Goal: Navigation & Orientation: Understand site structure

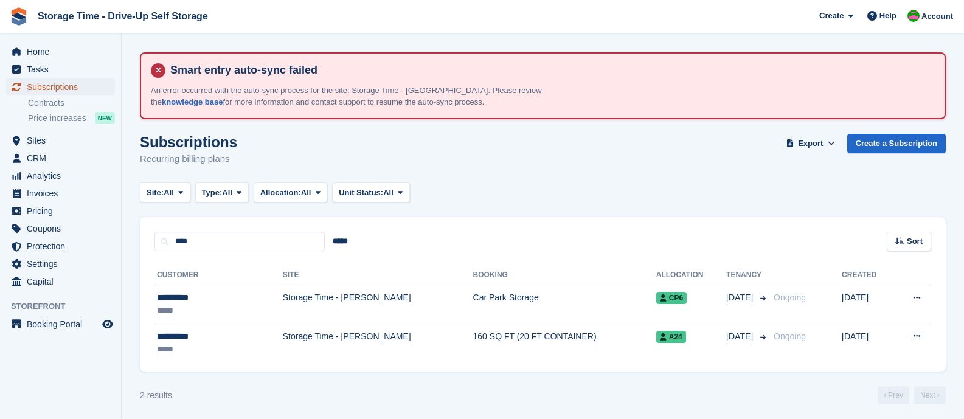
click at [74, 86] on span "Subscriptions" at bounding box center [63, 86] width 73 height 17
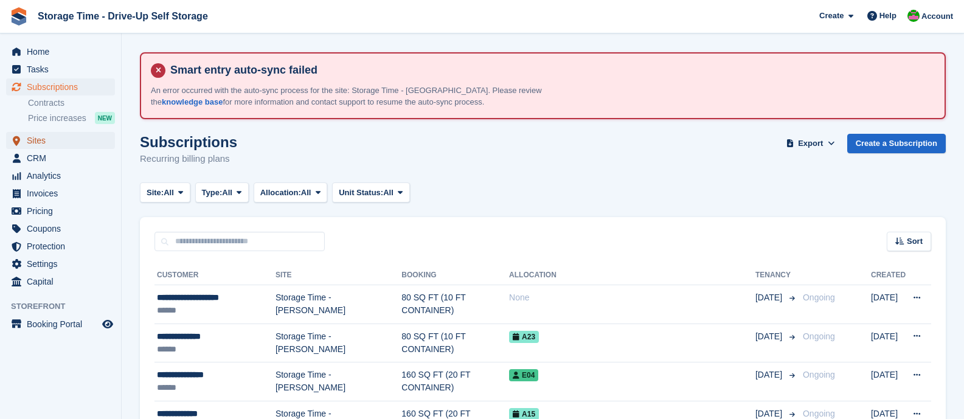
click at [35, 137] on span "Sites" at bounding box center [63, 140] width 73 height 17
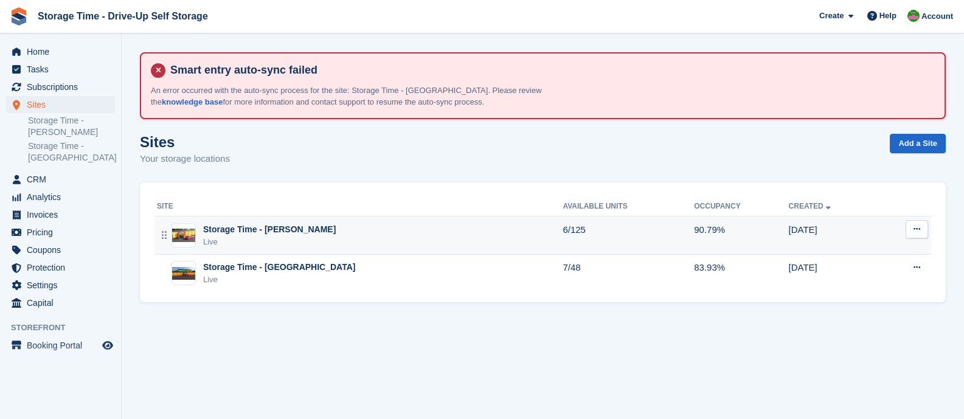
click at [251, 235] on div "Storage Time - [PERSON_NAME]" at bounding box center [269, 229] width 133 height 13
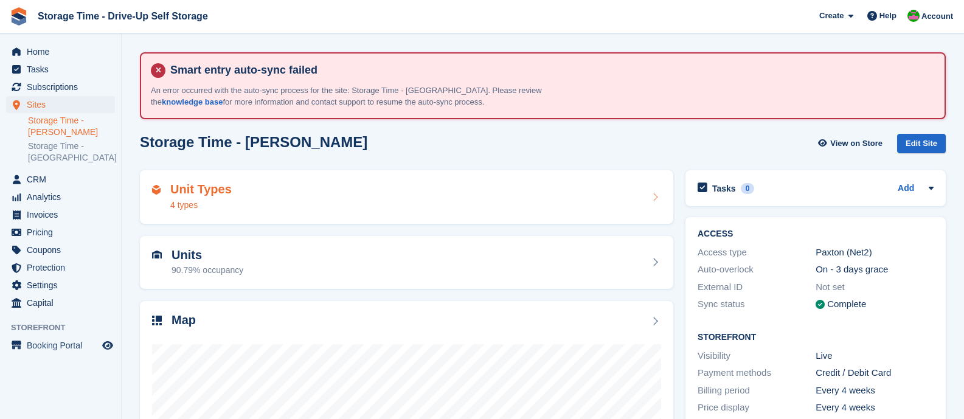
click at [262, 207] on div "Unit Types 4 types" at bounding box center [406, 196] width 509 height 29
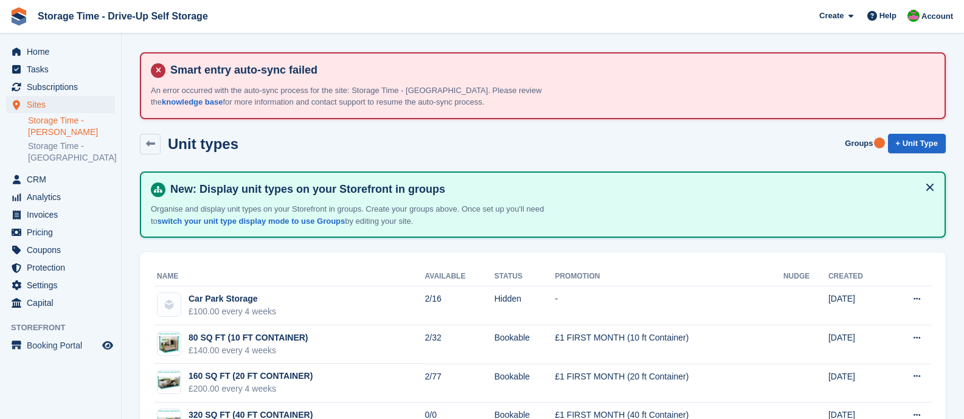
scroll to position [50, 0]
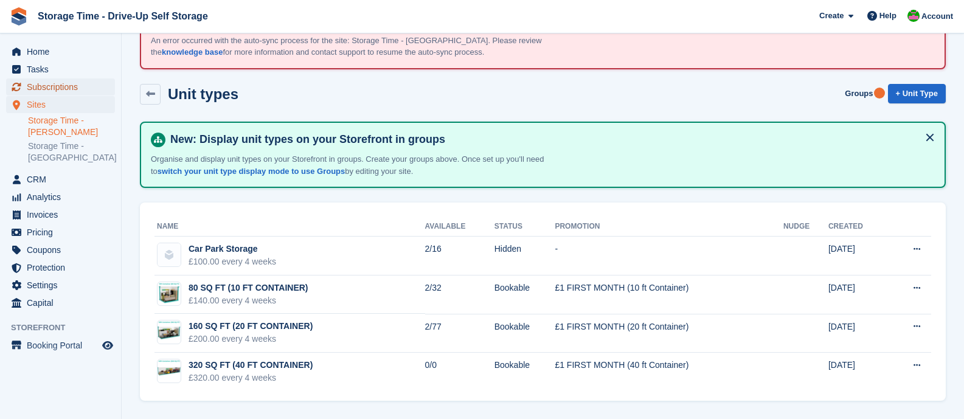
click at [72, 85] on span "Subscriptions" at bounding box center [63, 86] width 73 height 17
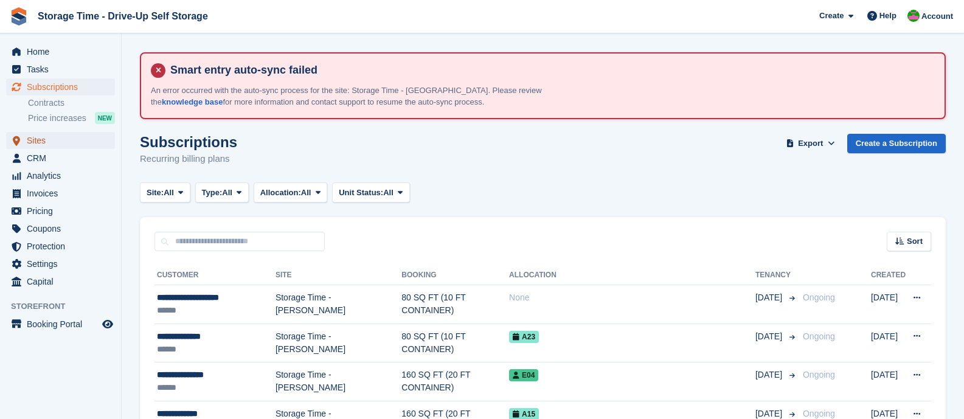
click at [41, 141] on span "Sites" at bounding box center [63, 140] width 73 height 17
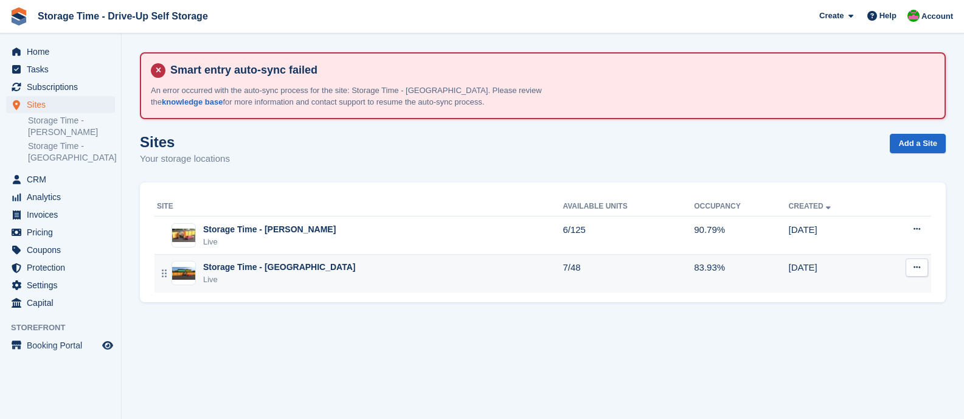
click at [297, 276] on div "Live" at bounding box center [279, 280] width 152 height 12
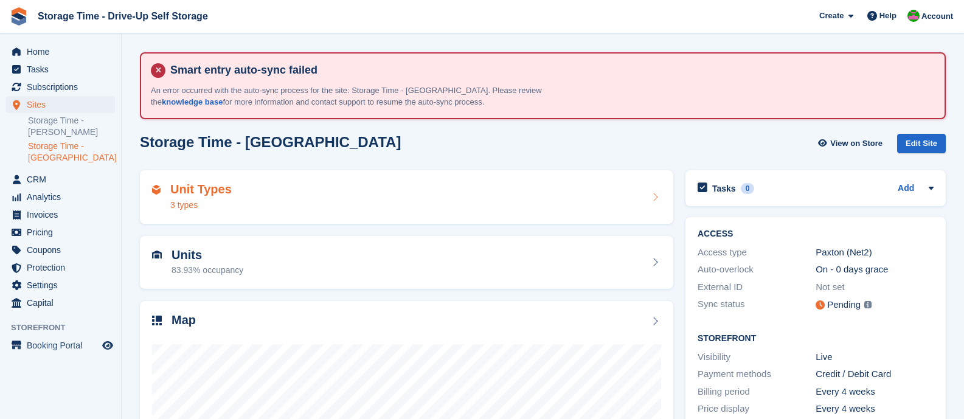
click at [293, 198] on div "Unit Types 3 types" at bounding box center [406, 196] width 509 height 29
